Goal: Entertainment & Leisure: Consume media (video, audio)

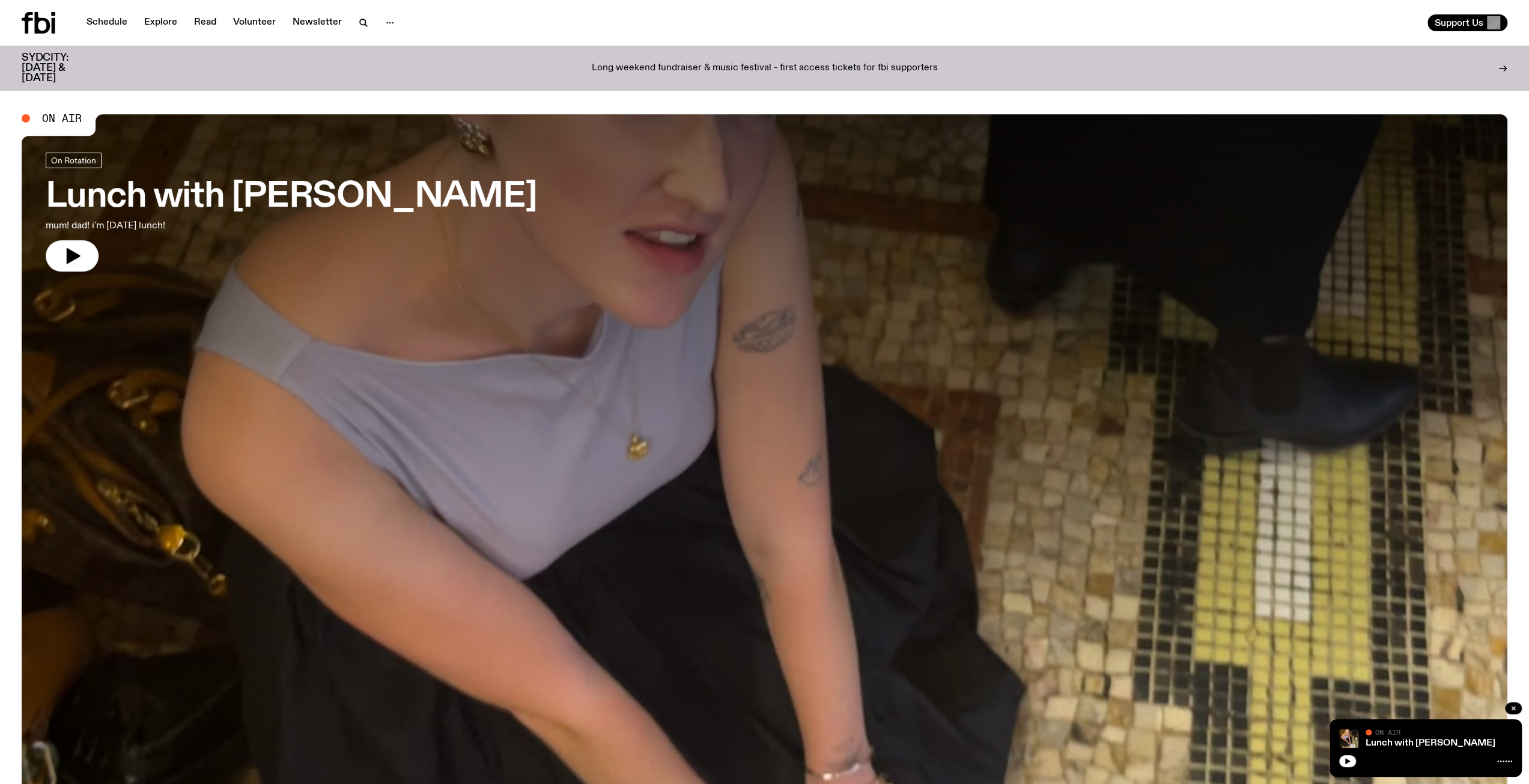
click at [41, 60] on h3 "SYDCITY: [DATE] & [DATE]" at bounding box center [60, 68] width 77 height 31
click at [122, 20] on link "Schedule" at bounding box center [107, 23] width 55 height 17
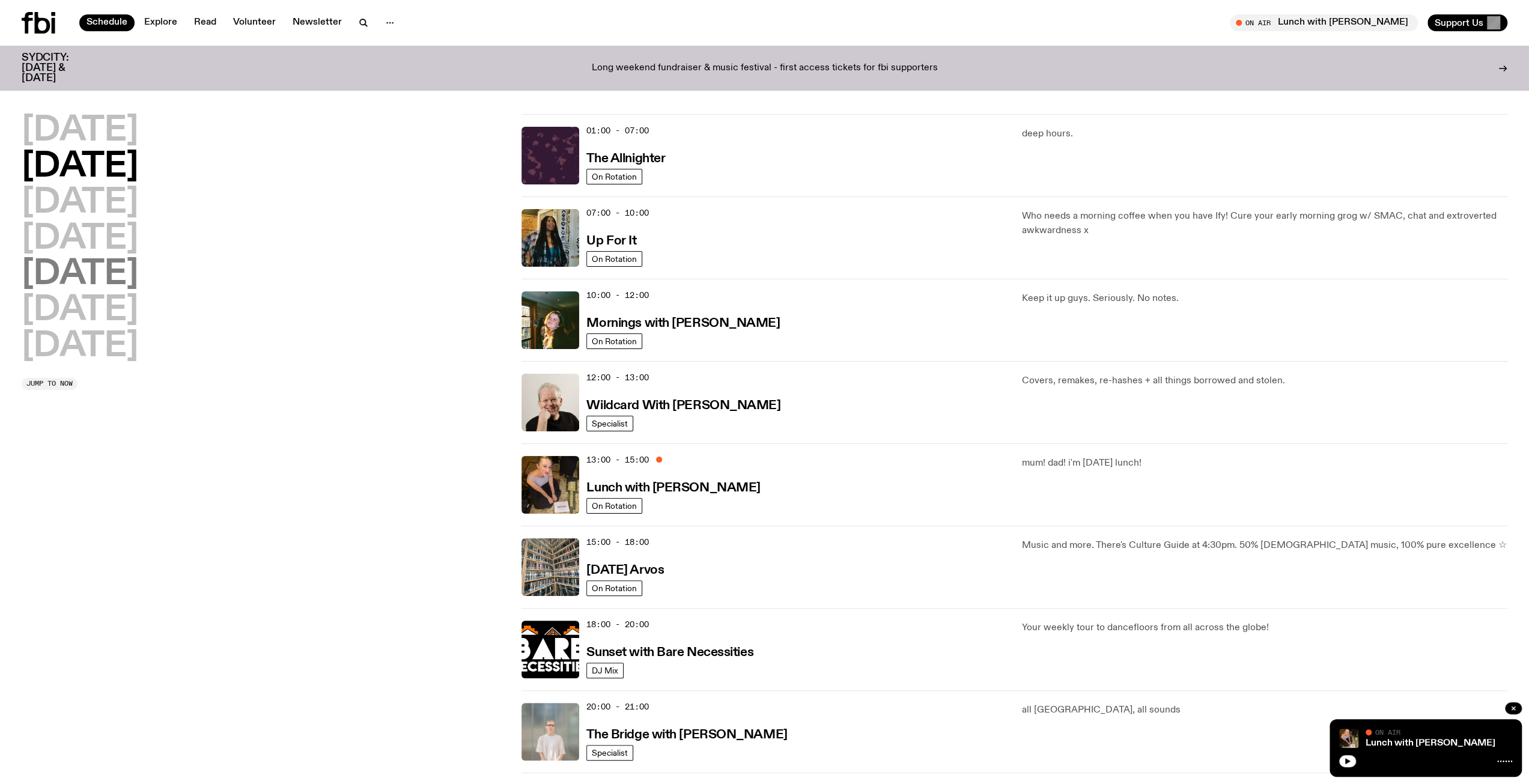
click at [89, 274] on h2 "[DATE]" at bounding box center [80, 275] width 116 height 34
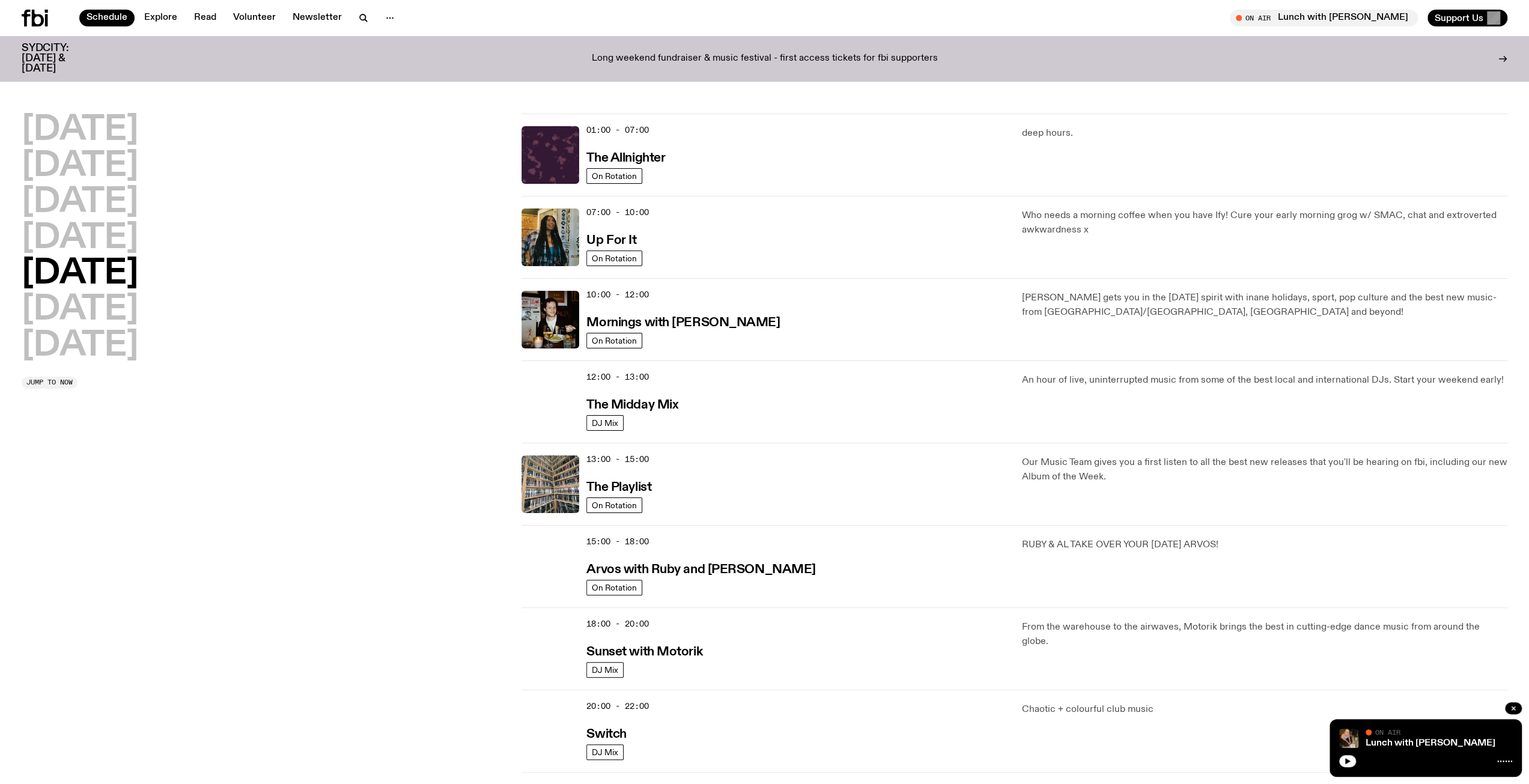
scroll to position [34, 0]
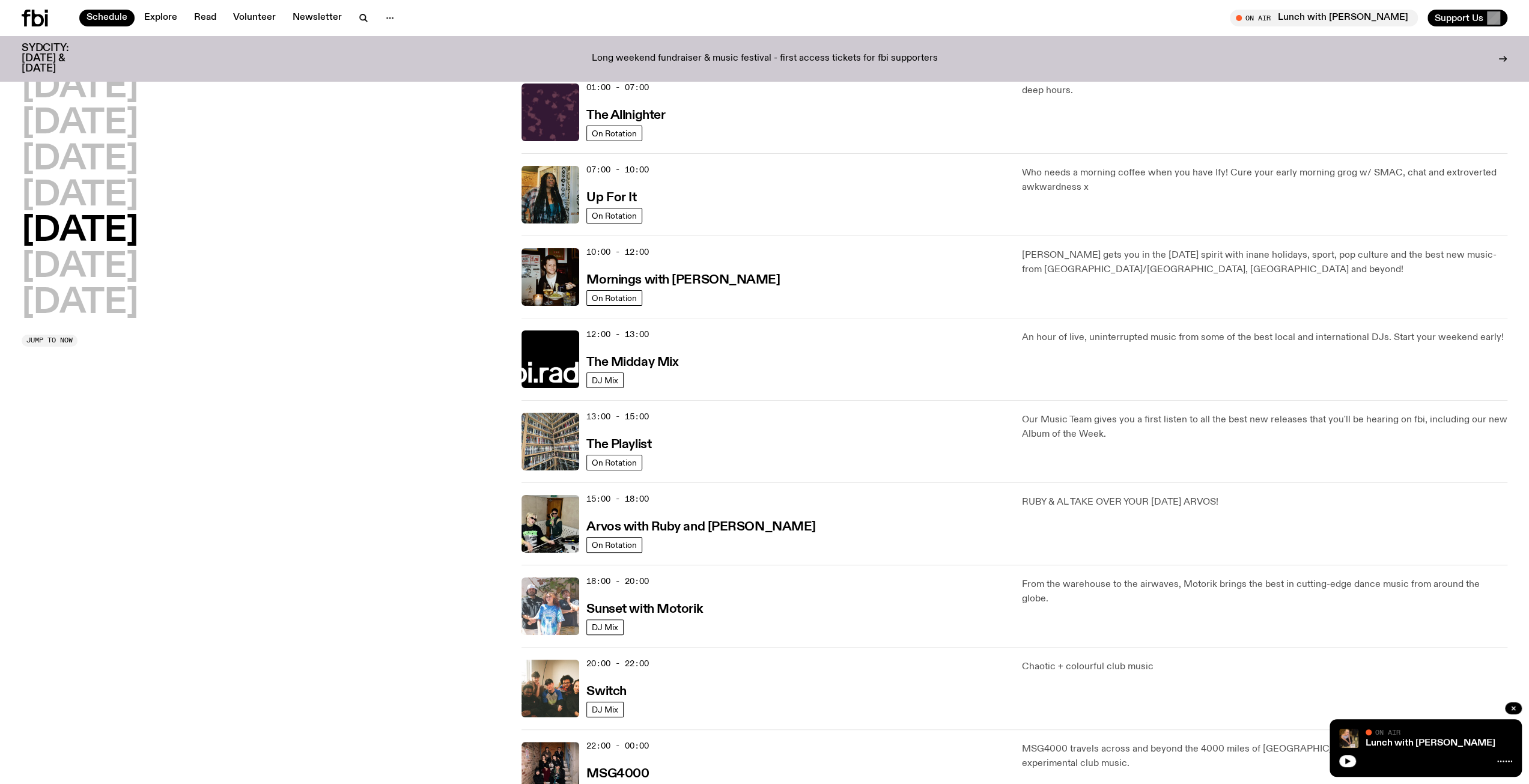
click at [544, 599] on img at bounding box center [550, 606] width 57 height 57
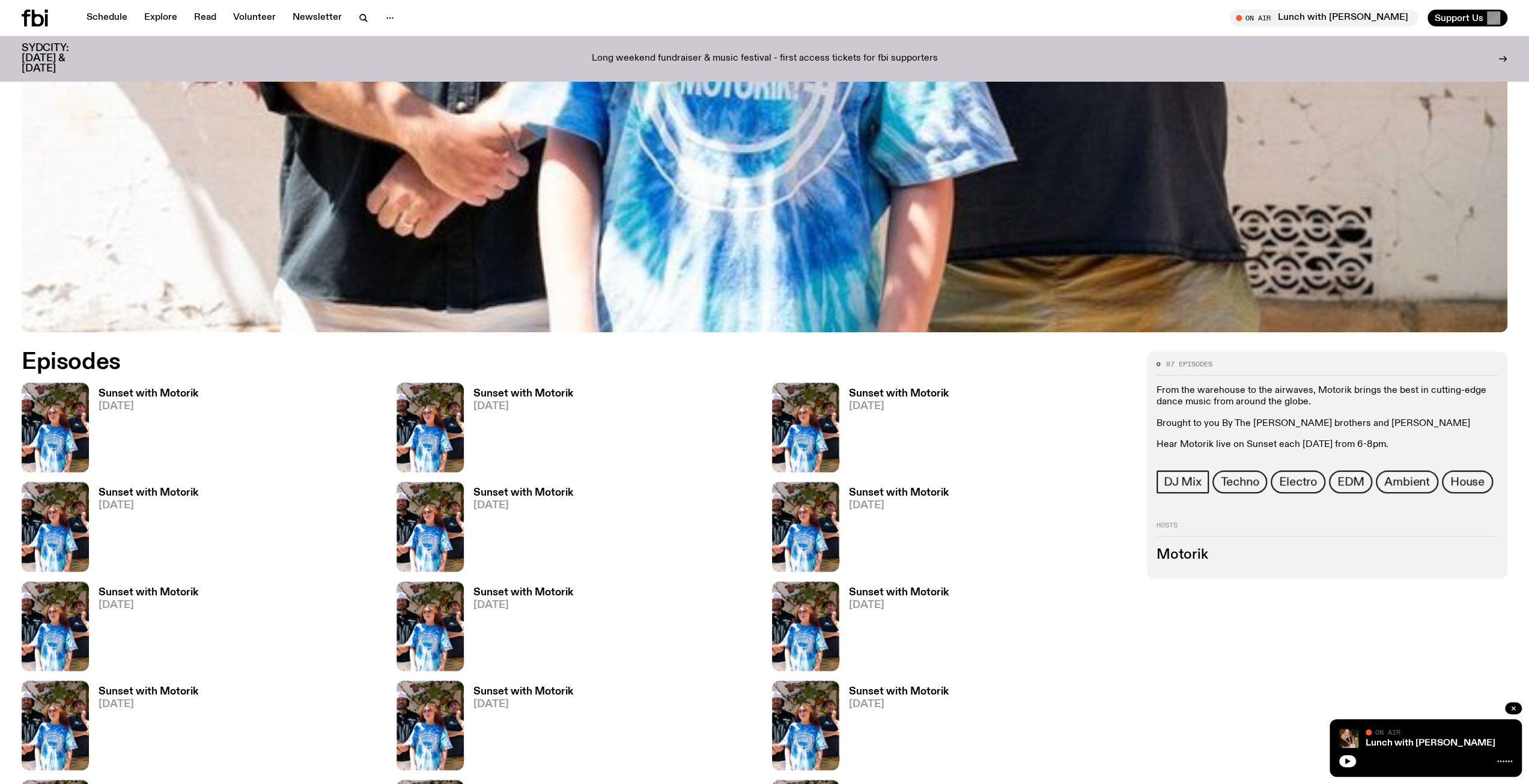
scroll to position [677, 0]
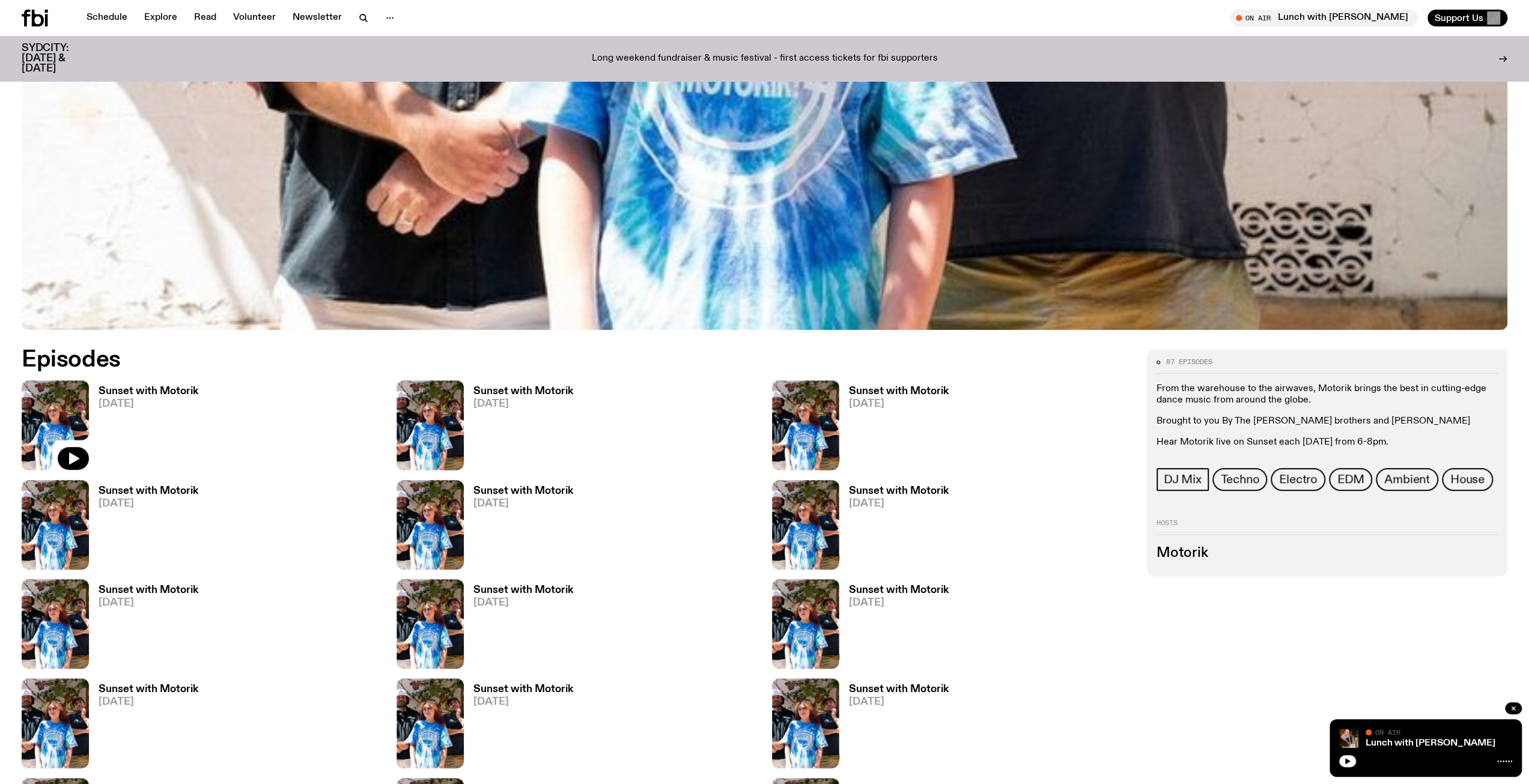
click at [66, 423] on img at bounding box center [55, 425] width 67 height 90
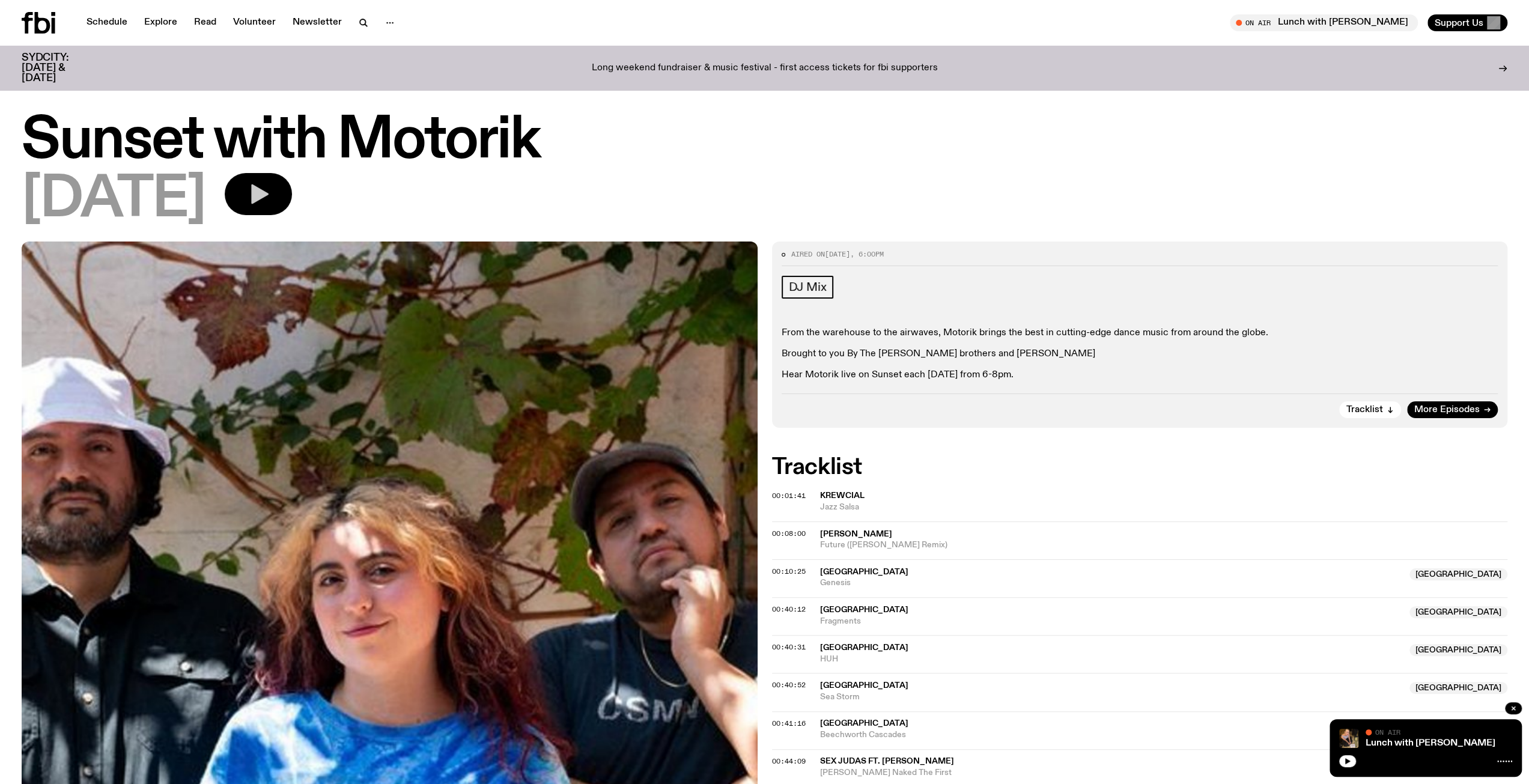
click at [281, 202] on button "button" at bounding box center [258, 194] width 67 height 42
